Goal: Task Accomplishment & Management: Use online tool/utility

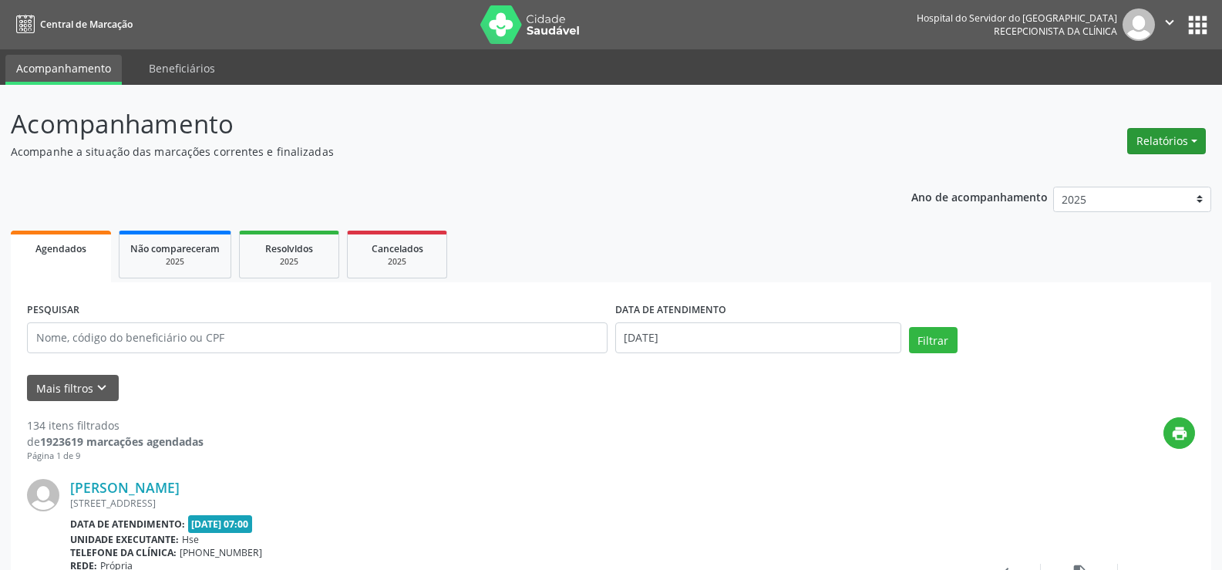
click at [1196, 140] on button "Relatórios" at bounding box center [1166, 141] width 79 height 26
click at [1179, 171] on link "Agendamentos" at bounding box center [1124, 174] width 166 height 22
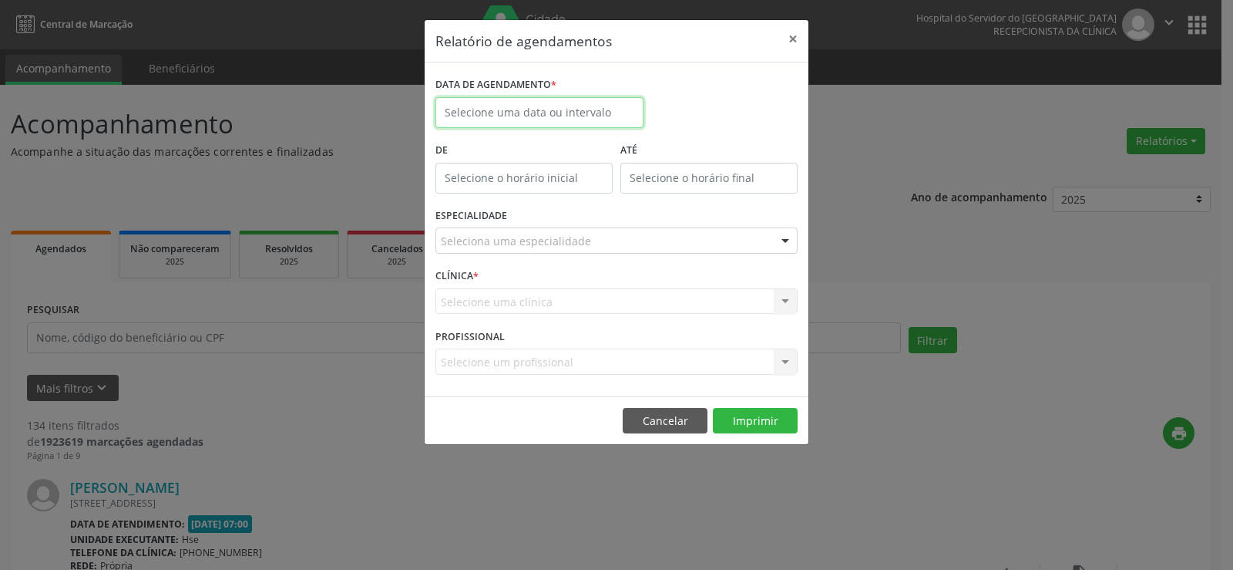
click at [543, 109] on input "text" at bounding box center [540, 112] width 208 height 31
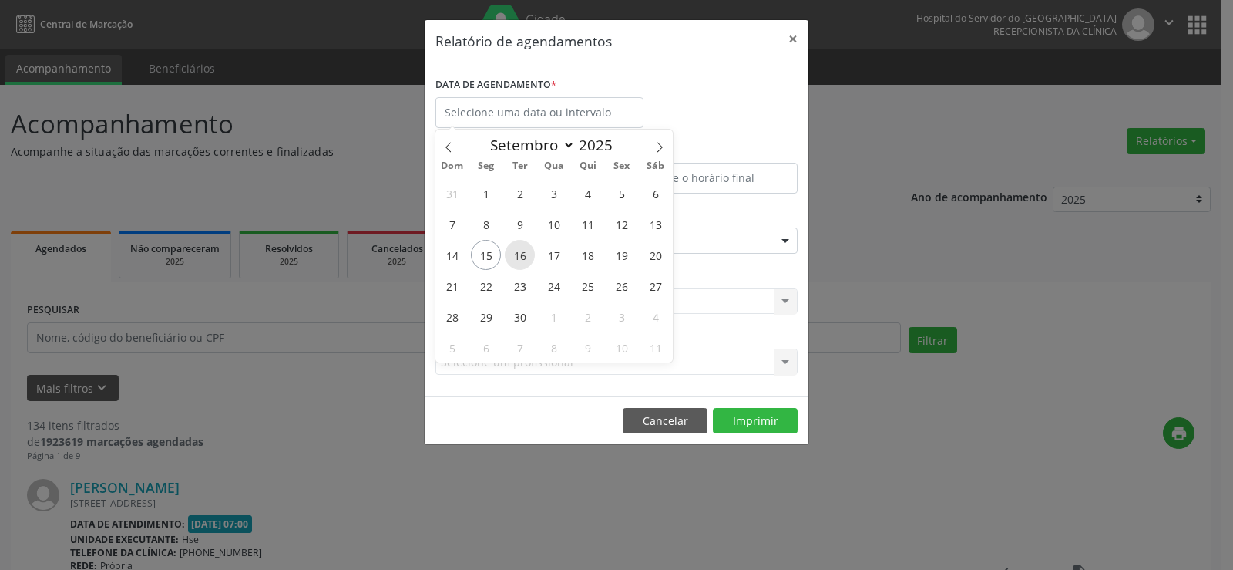
click at [524, 263] on span "16" at bounding box center [520, 255] width 30 height 30
type input "[DATE]"
click at [524, 263] on span "16" at bounding box center [520, 255] width 30 height 30
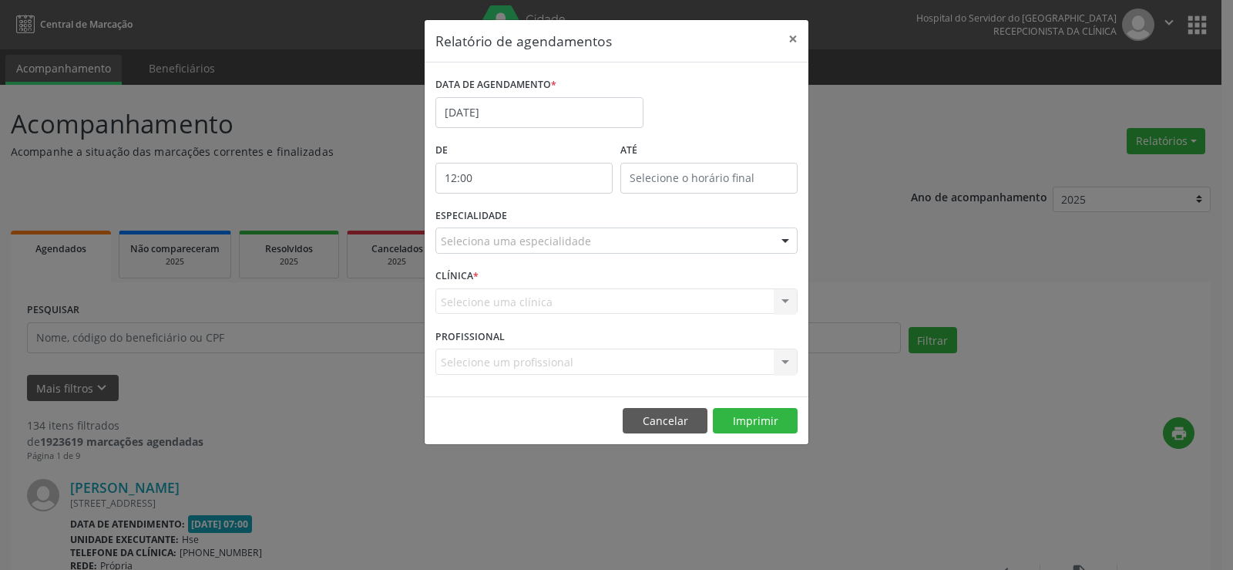
click at [507, 177] on input "12:00" at bounding box center [524, 178] width 177 height 31
click at [547, 219] on span at bounding box center [546, 218] width 11 height 15
type input "11:00"
type input "11"
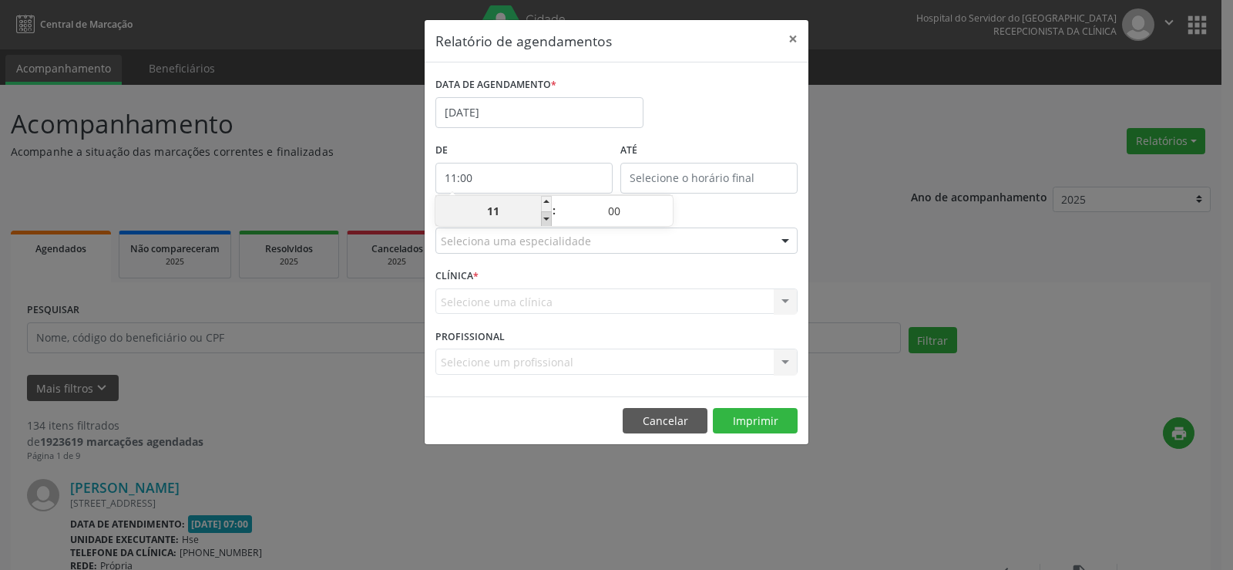
click at [547, 219] on span at bounding box center [546, 218] width 11 height 15
type input "10:00"
type input "10"
click at [547, 219] on span at bounding box center [546, 218] width 11 height 15
type input "09:00"
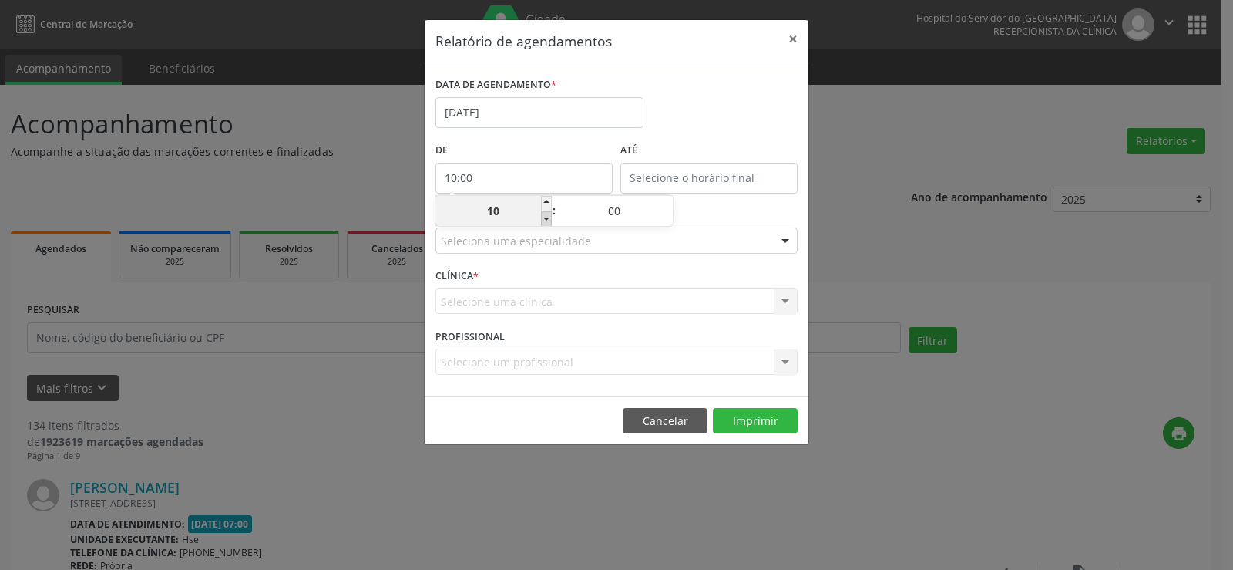
type input "09"
click at [547, 219] on span at bounding box center [546, 218] width 11 height 15
type input "08:00"
type input "08"
click at [547, 219] on span at bounding box center [546, 218] width 11 height 15
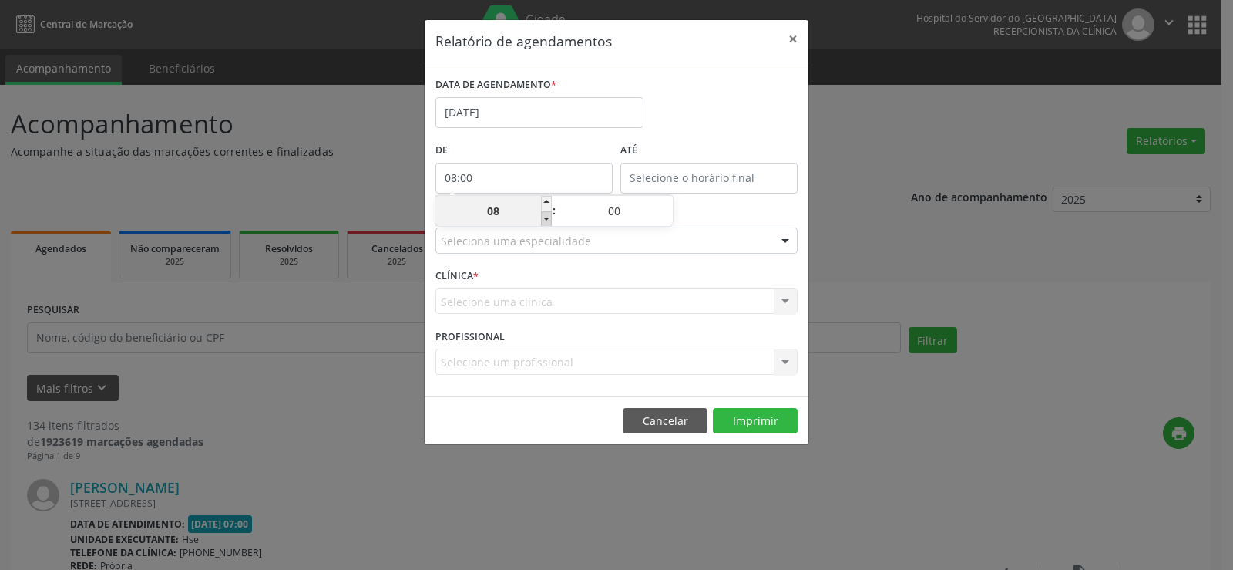
type input "07:00"
type input "07"
click at [542, 225] on span at bounding box center [546, 218] width 11 height 15
type input "06:00"
type input "06"
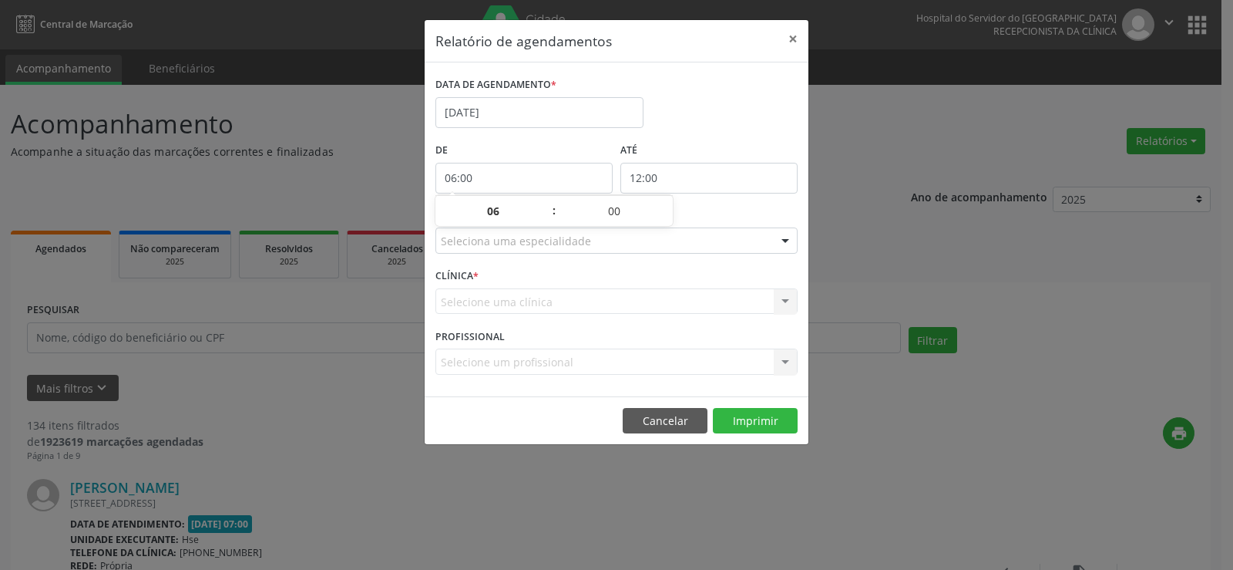
click at [668, 191] on body "Central de Marcação Hospital do Servidor do [GEOGRAPHIC_DATA] Recepcionista da …" at bounding box center [616, 285] width 1233 height 570
click at [733, 224] on span at bounding box center [731, 218] width 11 height 15
type input "11:00"
type input "11"
click at [733, 224] on span at bounding box center [731, 218] width 11 height 15
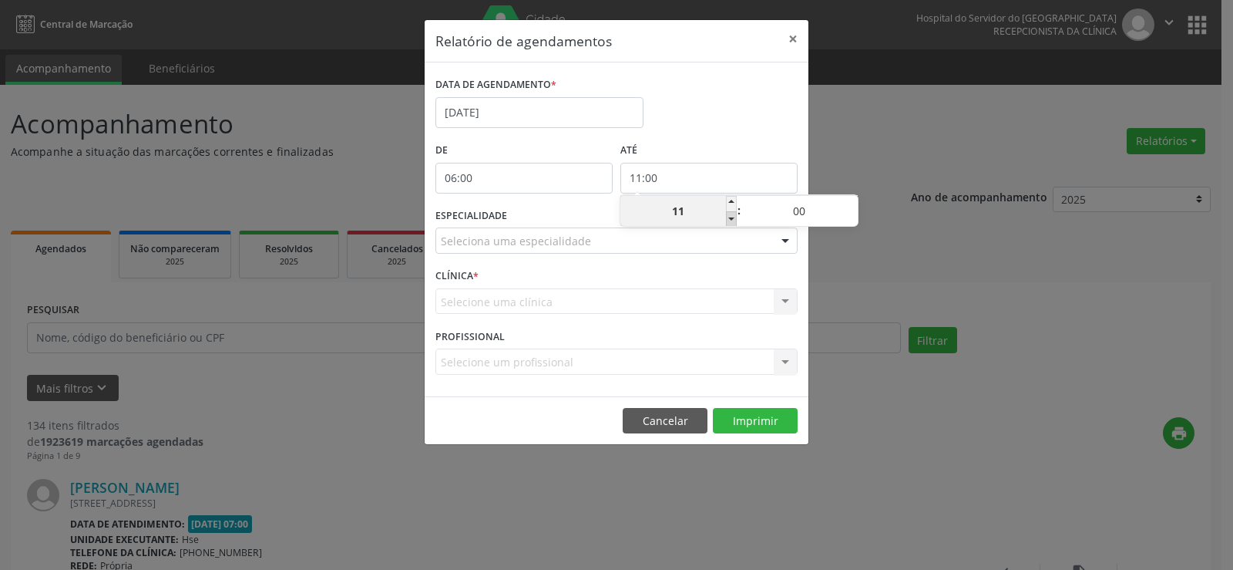
type input "10:00"
type input "10"
click at [852, 202] on span at bounding box center [852, 203] width 11 height 15
type input "10:05"
type input "05"
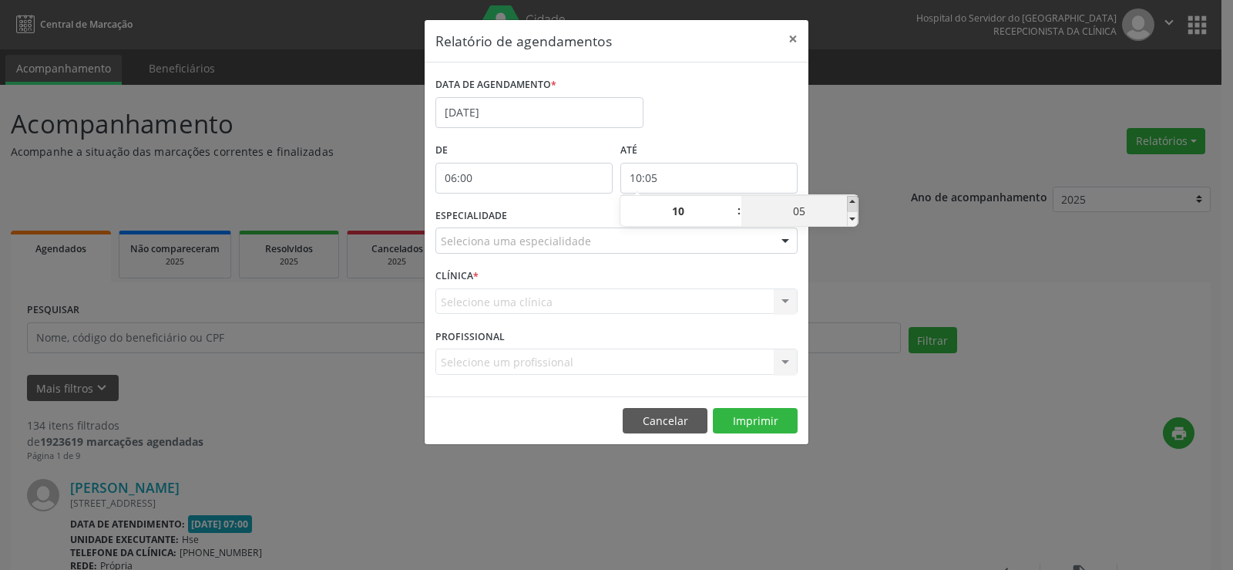
click at [852, 202] on span at bounding box center [852, 203] width 11 height 15
type input "10:10"
type input "10"
click at [852, 202] on span at bounding box center [852, 203] width 11 height 15
type input "10:15"
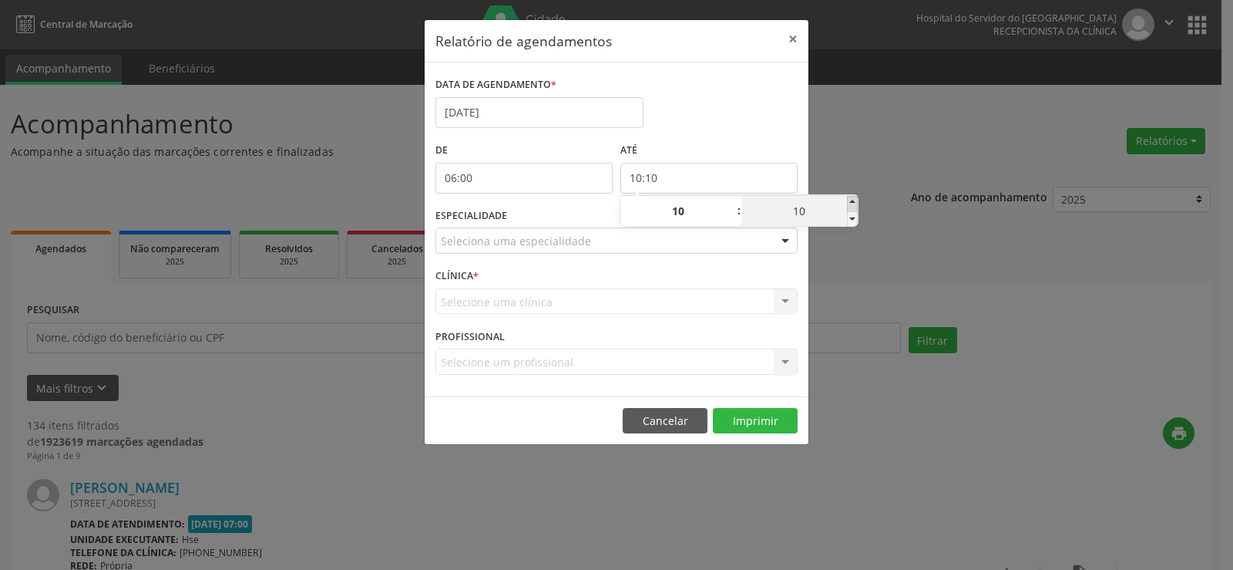
type input "15"
click at [852, 202] on span at bounding box center [852, 203] width 11 height 15
type input "10:20"
type input "20"
click at [852, 202] on span at bounding box center [852, 203] width 11 height 15
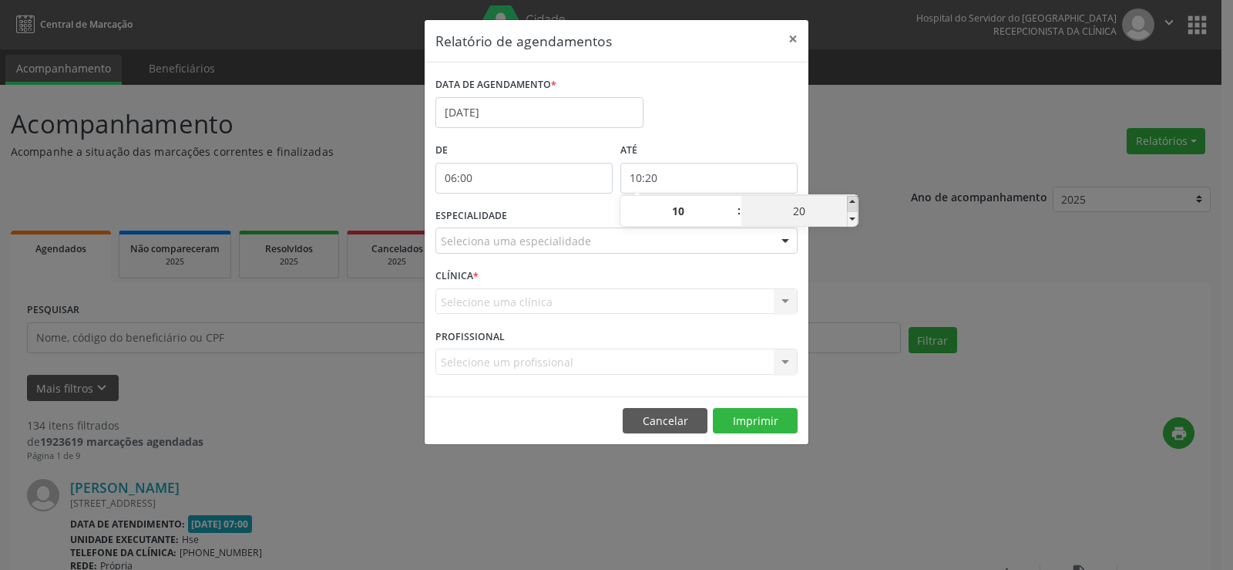
type input "10:25"
type input "25"
click at [852, 202] on span at bounding box center [852, 203] width 11 height 15
type input "10:30"
type input "30"
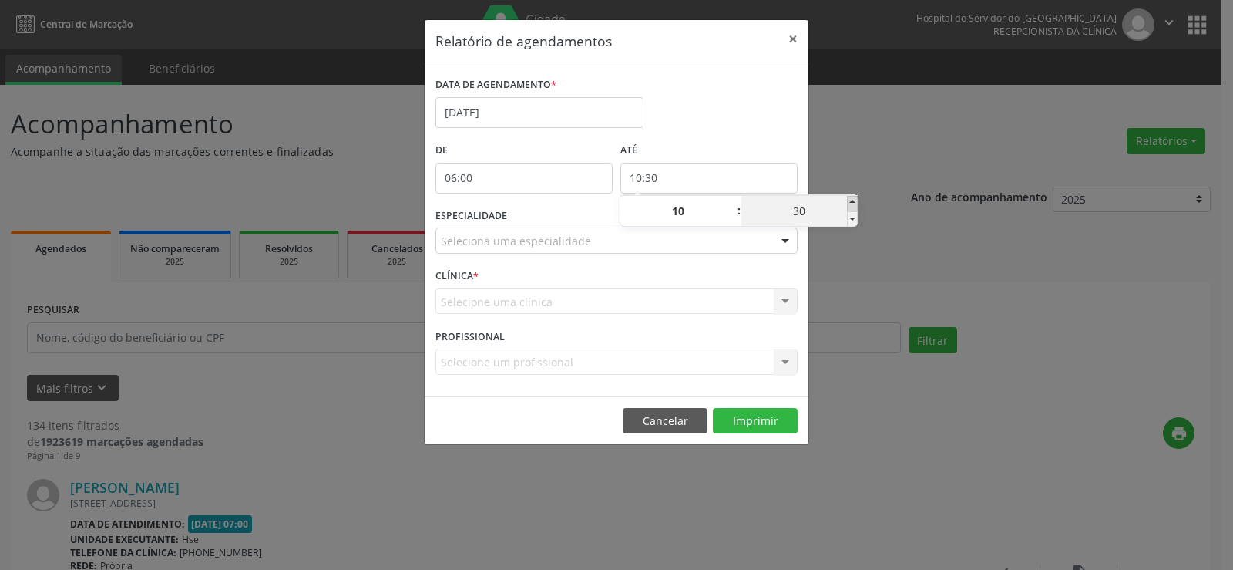
click at [852, 202] on span at bounding box center [852, 203] width 11 height 15
type input "10:35"
type input "35"
click at [852, 202] on span at bounding box center [852, 203] width 11 height 15
type input "10:40"
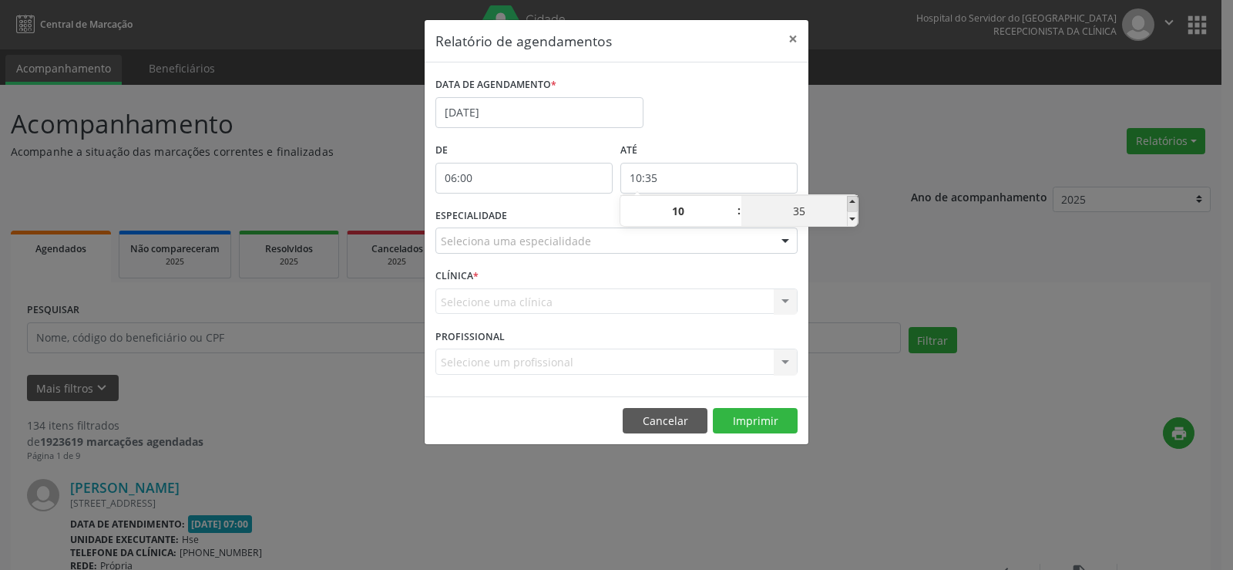
type input "40"
click at [852, 202] on span at bounding box center [852, 203] width 11 height 15
type input "10:45"
type input "45"
click at [852, 202] on span at bounding box center [852, 203] width 11 height 15
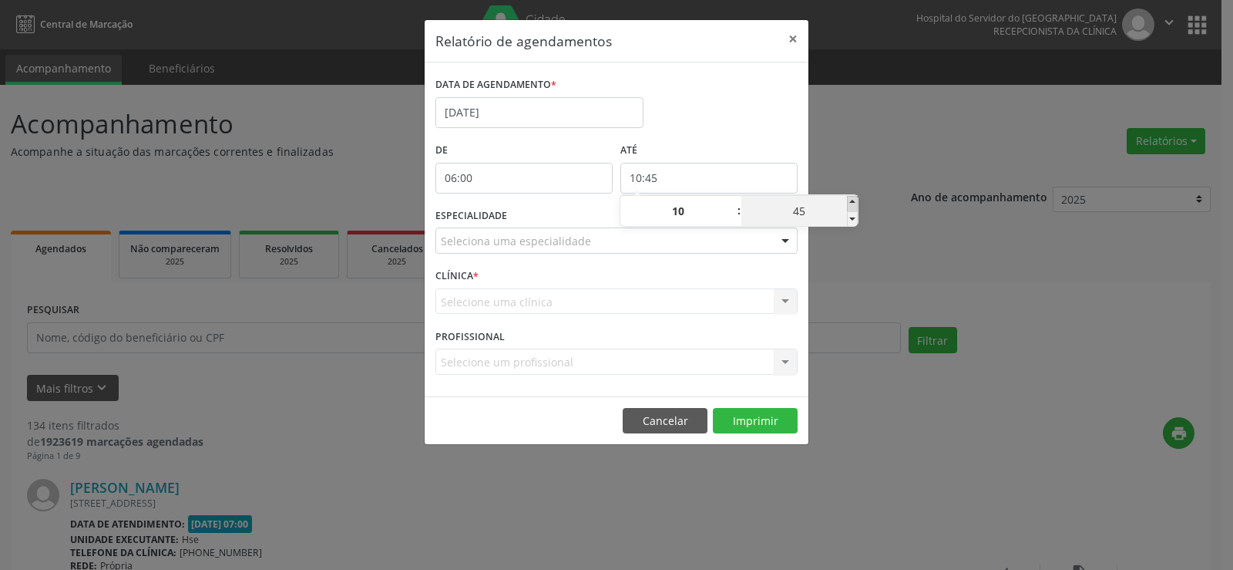
type input "10:50"
type input "50"
click at [852, 202] on span at bounding box center [852, 203] width 11 height 15
type input "10:55"
type input "55"
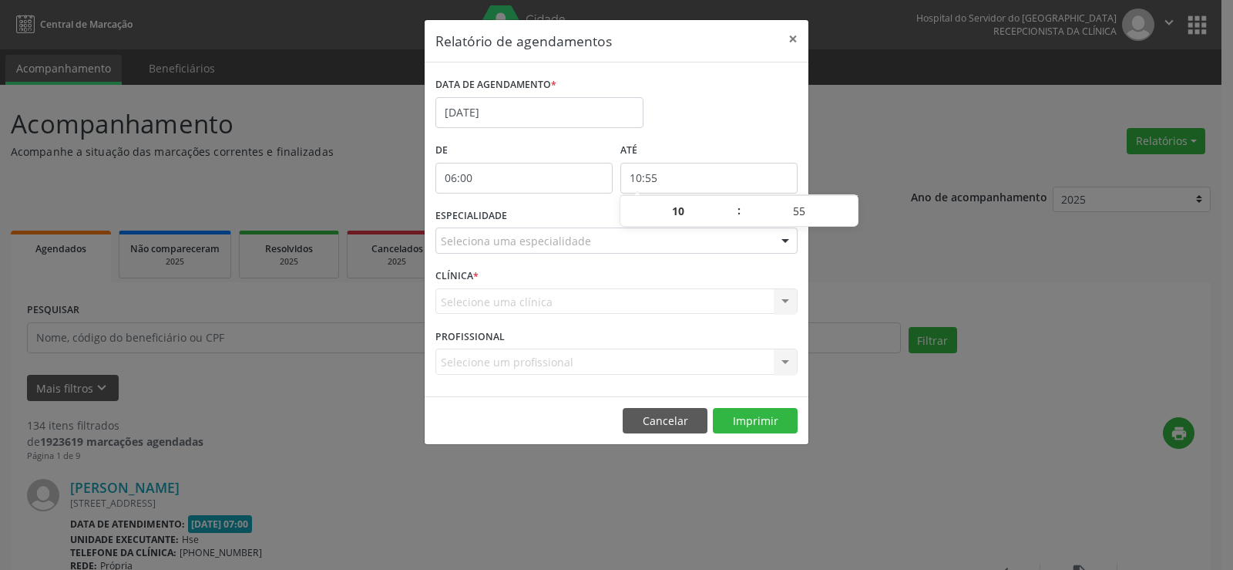
click at [880, 169] on div "Relatório de agendamentos × DATA DE AGENDAMENTO * [DATE] De 06:00 ATÉ 10:55 ESP…" at bounding box center [616, 285] width 1233 height 570
click at [792, 241] on div at bounding box center [785, 241] width 23 height 26
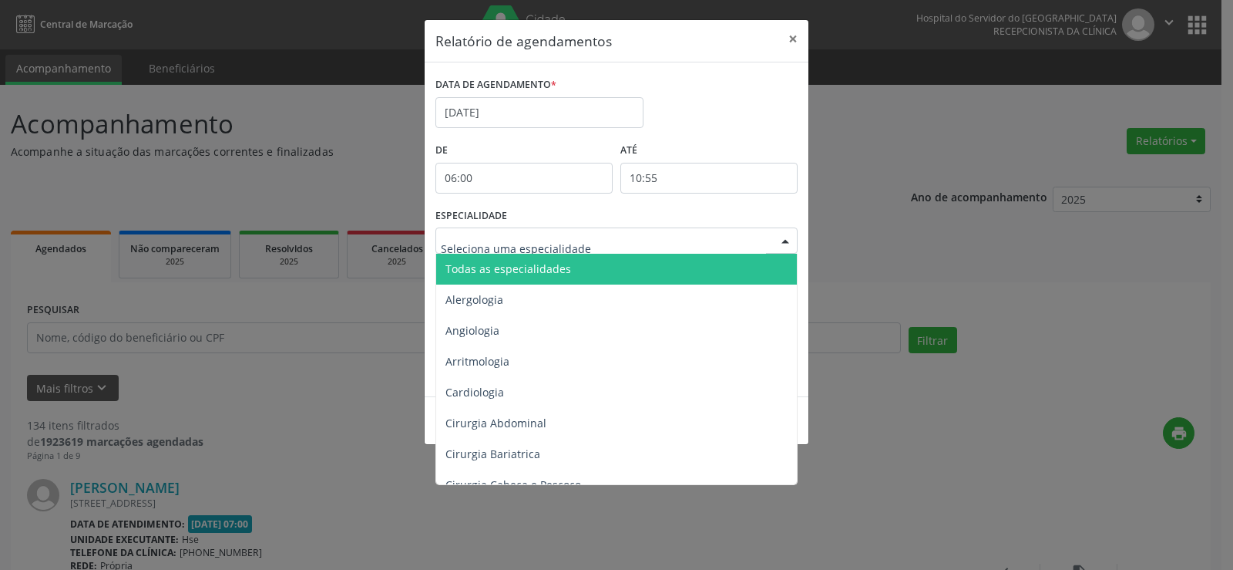
click at [754, 265] on span "Todas as especialidades" at bounding box center [617, 269] width 363 height 31
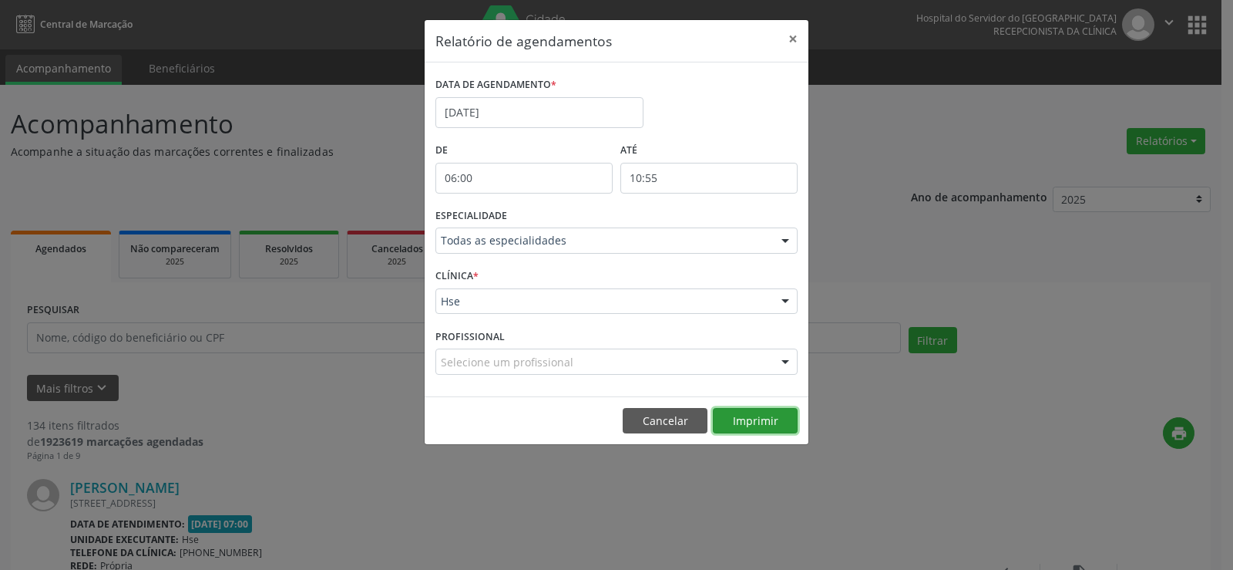
click at [762, 413] on button "Imprimir" at bounding box center [755, 421] width 85 height 26
